Goal: Task Accomplishment & Management: Manage account settings

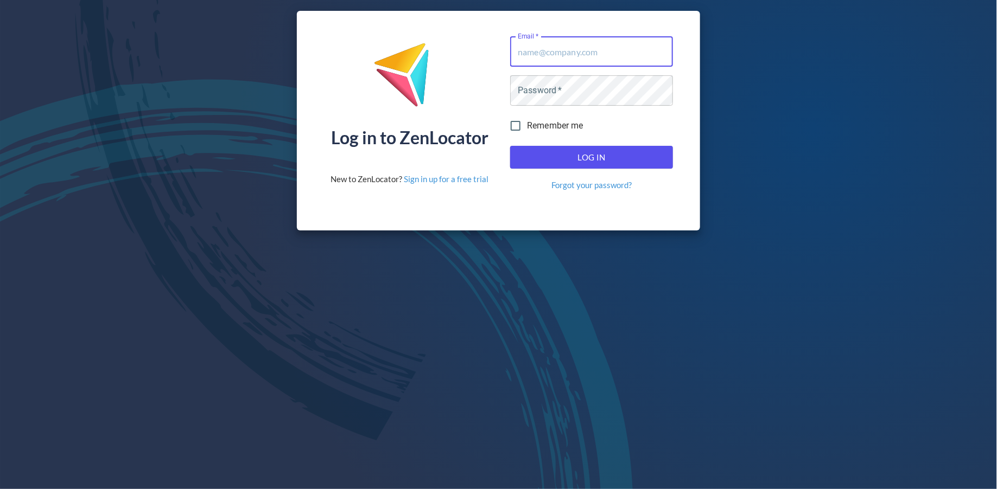
click at [586, 52] on input "Email   *" at bounding box center [591, 51] width 163 height 30
click at [0, 489] on com-1password-button at bounding box center [0, 489] width 0 height 0
type input "[PERSON_NAME][EMAIL_ADDRESS][DOMAIN_NAME]"
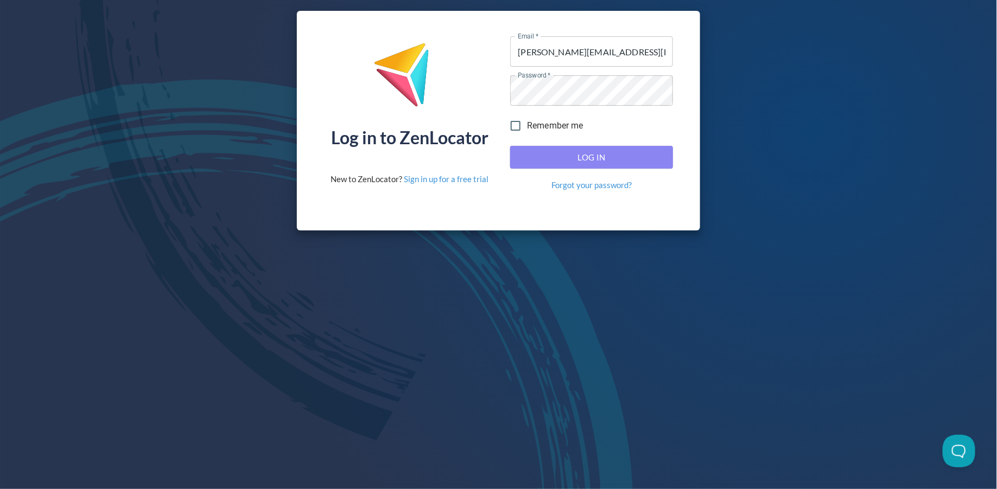
click at [582, 156] on span "Log In" at bounding box center [591, 157] width 139 height 14
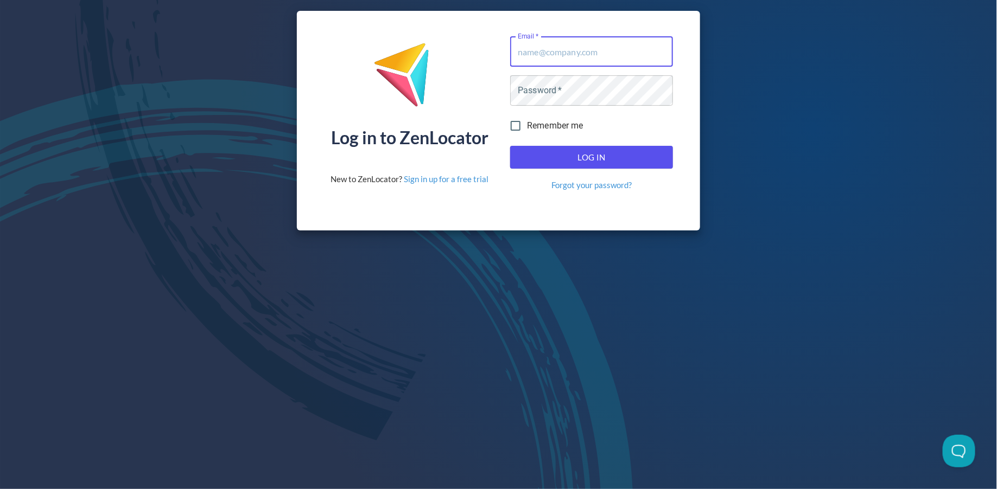
type input "[PERSON_NAME][EMAIL_ADDRESS][DOMAIN_NAME]"
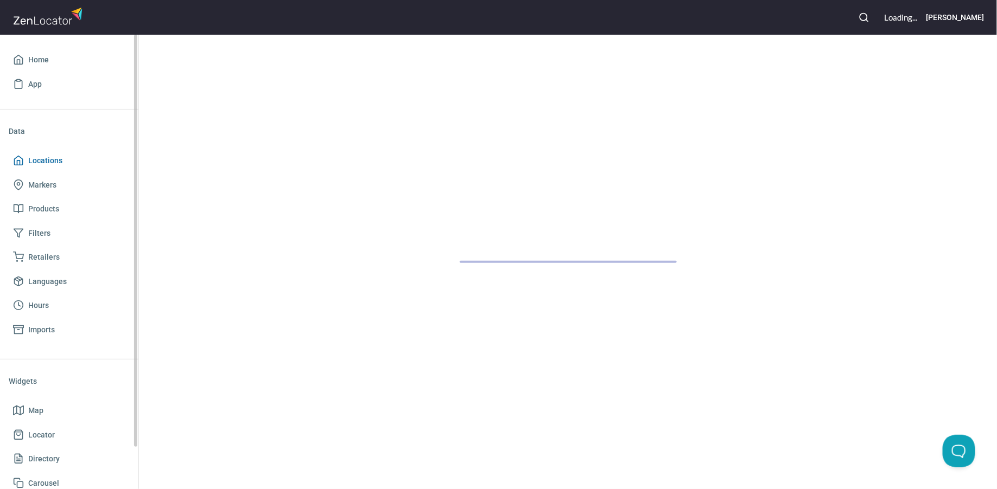
click at [56, 163] on span "Locations" at bounding box center [45, 161] width 34 height 14
